Goal: Transaction & Acquisition: Purchase product/service

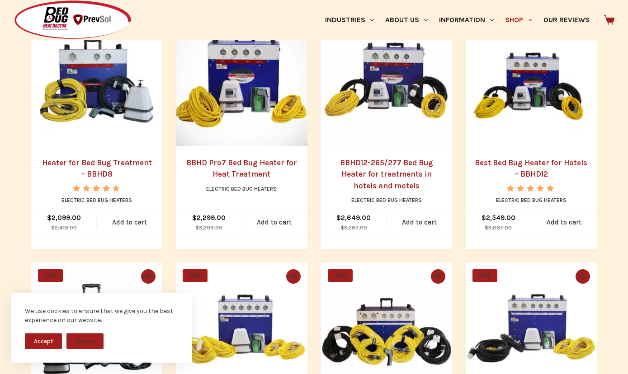
scroll to position [251, 0]
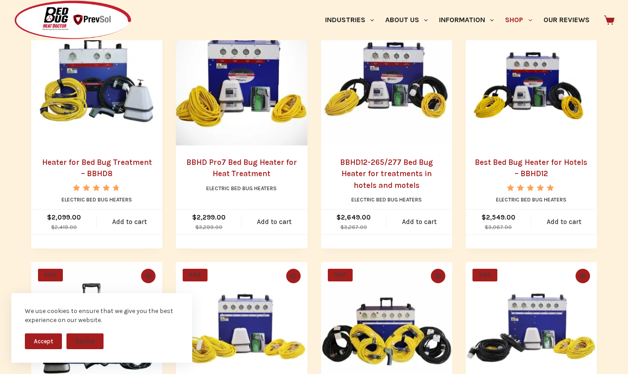
click at [49, 339] on button "Accept" at bounding box center [43, 342] width 37 height 16
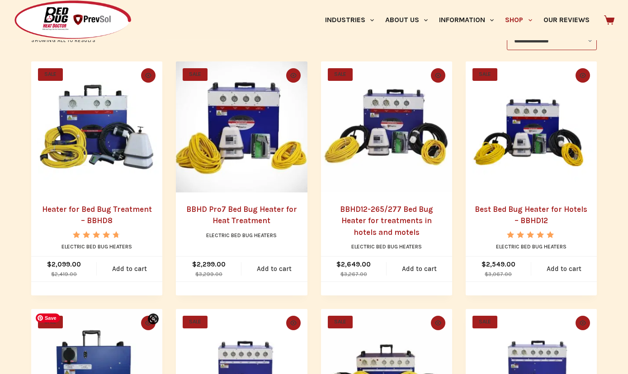
scroll to position [204, 0]
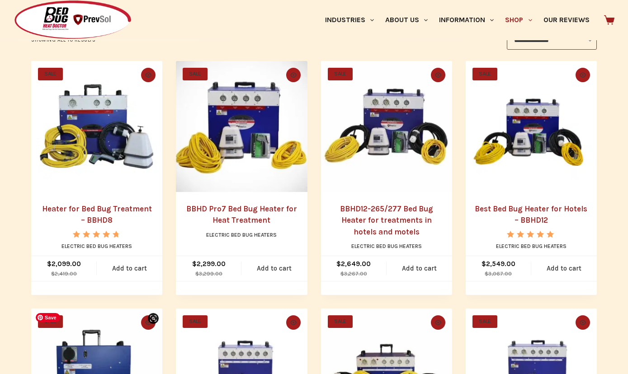
click at [89, 143] on img "Heater for Bed Bug Treatment - BBHD8" at bounding box center [96, 126] width 131 height 131
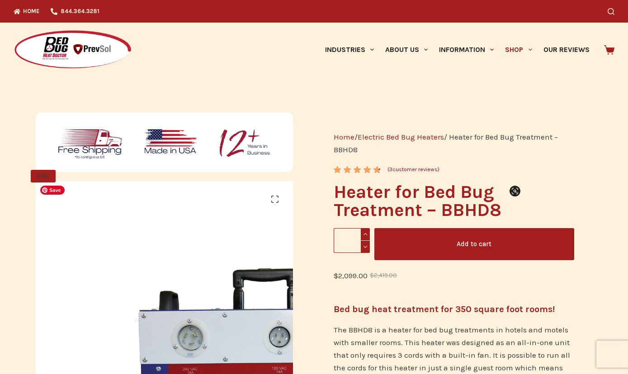
click at [527, 46] on span "Primary" at bounding box center [530, 49] width 11 height 11
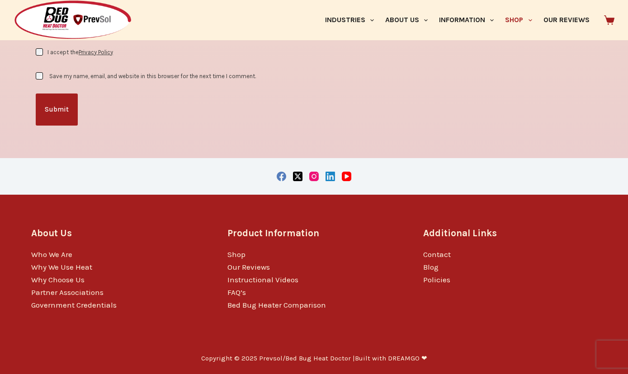
scroll to position [1918, 0]
